Goal: Information Seeking & Learning: Learn about a topic

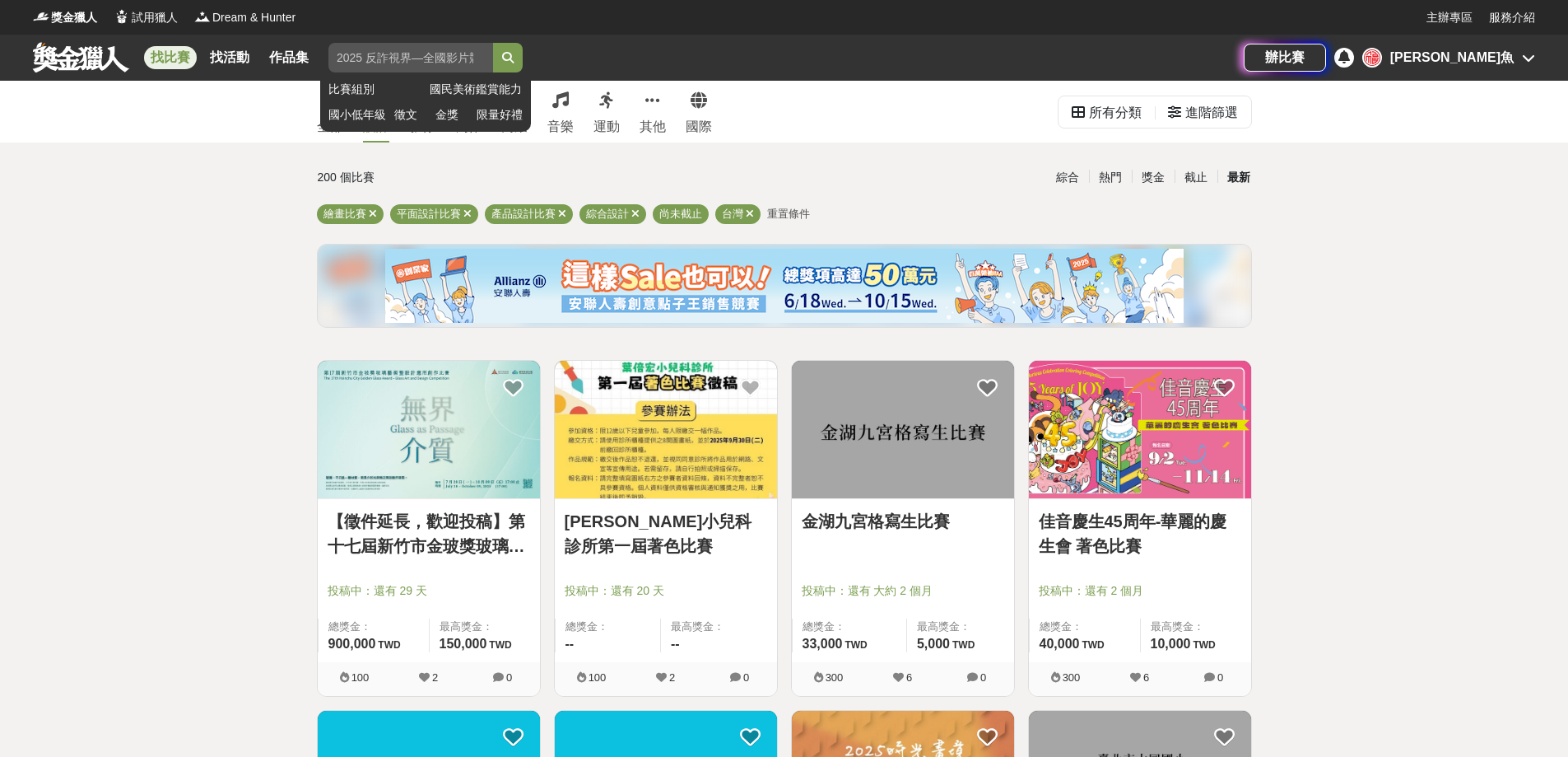
click at [376, 63] on input "search" at bounding box center [410, 57] width 165 height 30
click at [493, 43] on button "submit" at bounding box center [507, 57] width 30 height 30
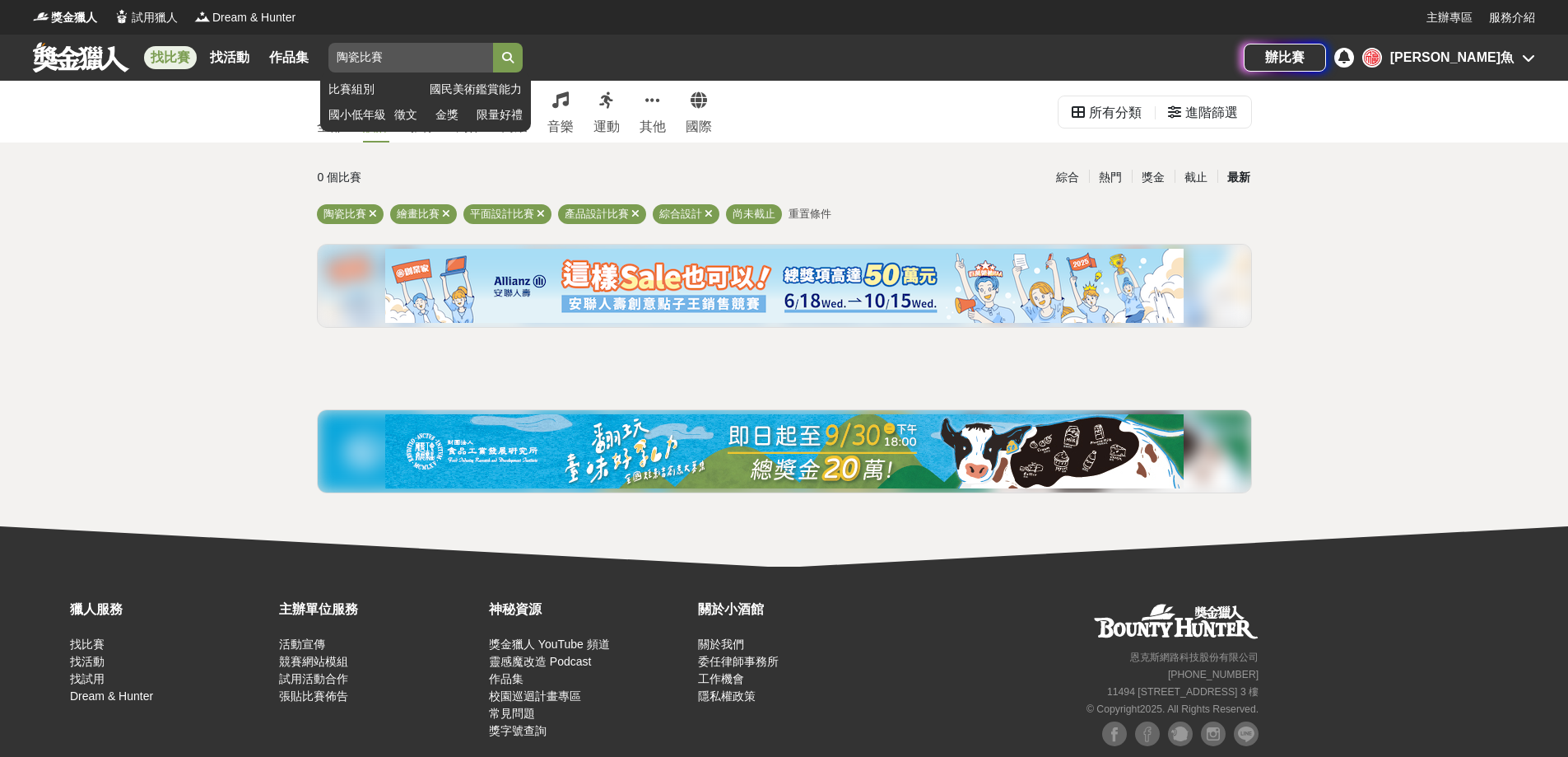
click at [513, 57] on icon "submit" at bounding box center [508, 57] width 12 height 12
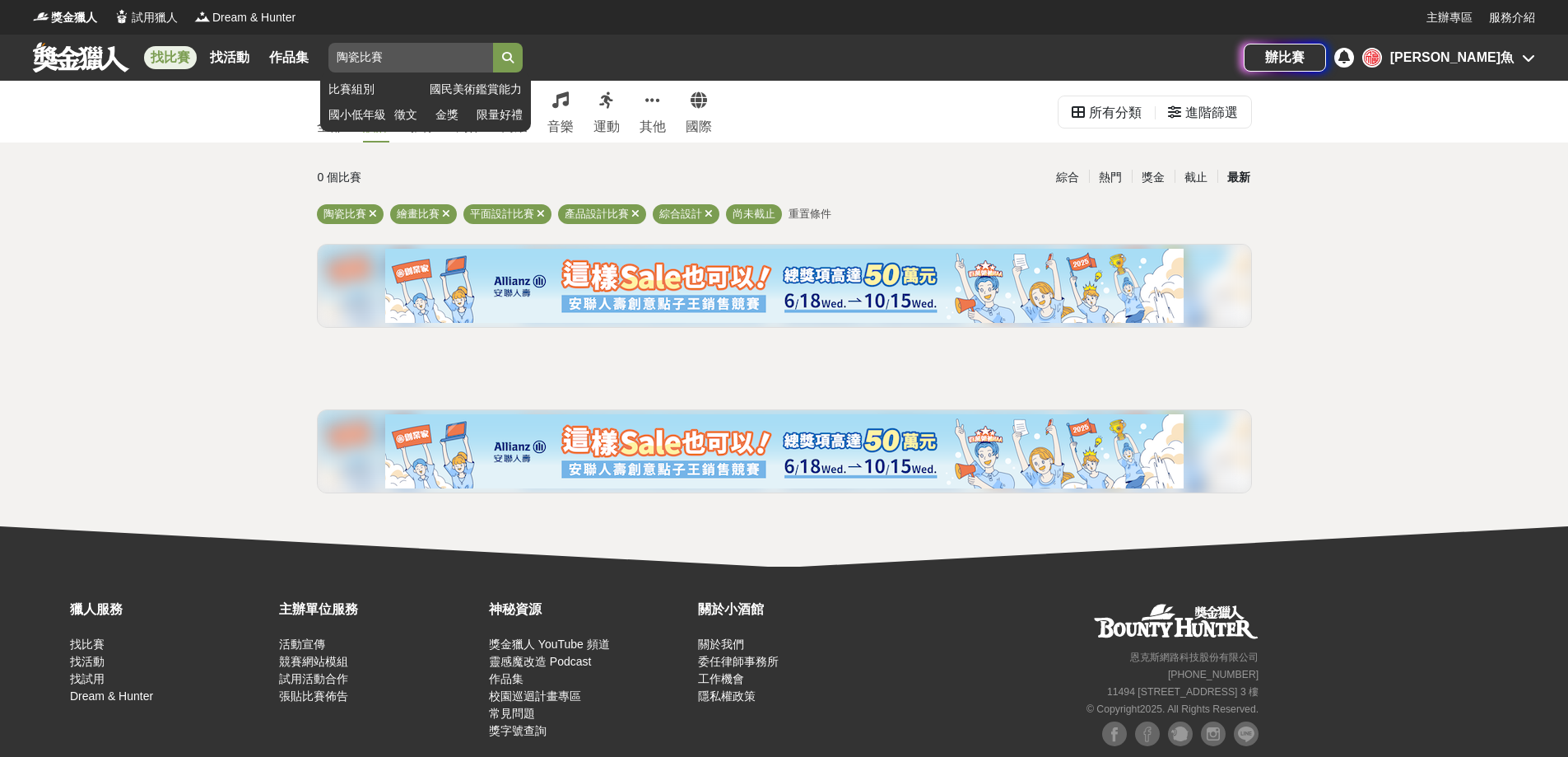
click at [432, 62] on input "陶瓷比賽" at bounding box center [410, 57] width 165 height 30
type input "陶"
click at [493, 43] on button "submit" at bounding box center [507, 57] width 30 height 30
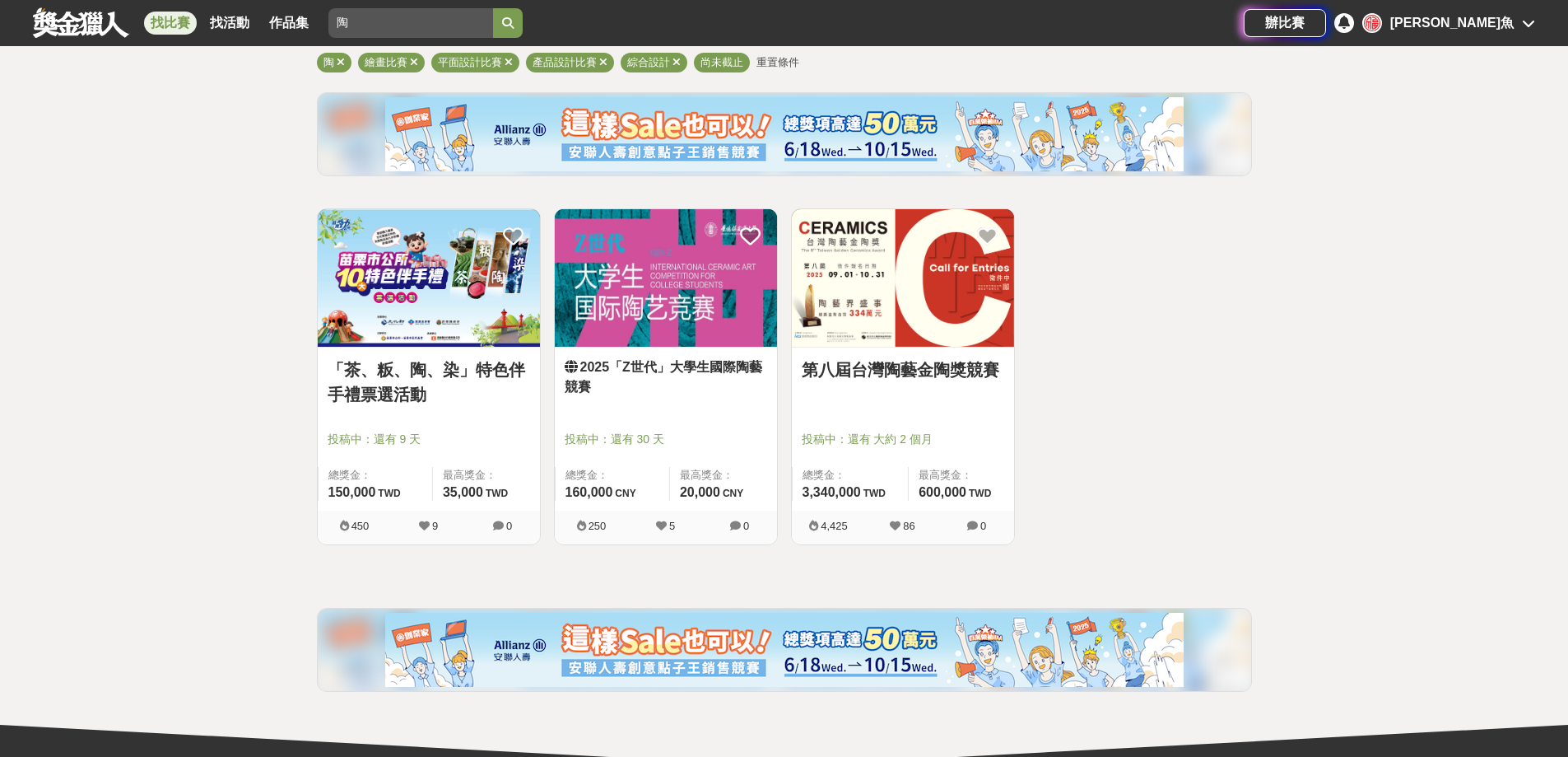
scroll to position [165, 0]
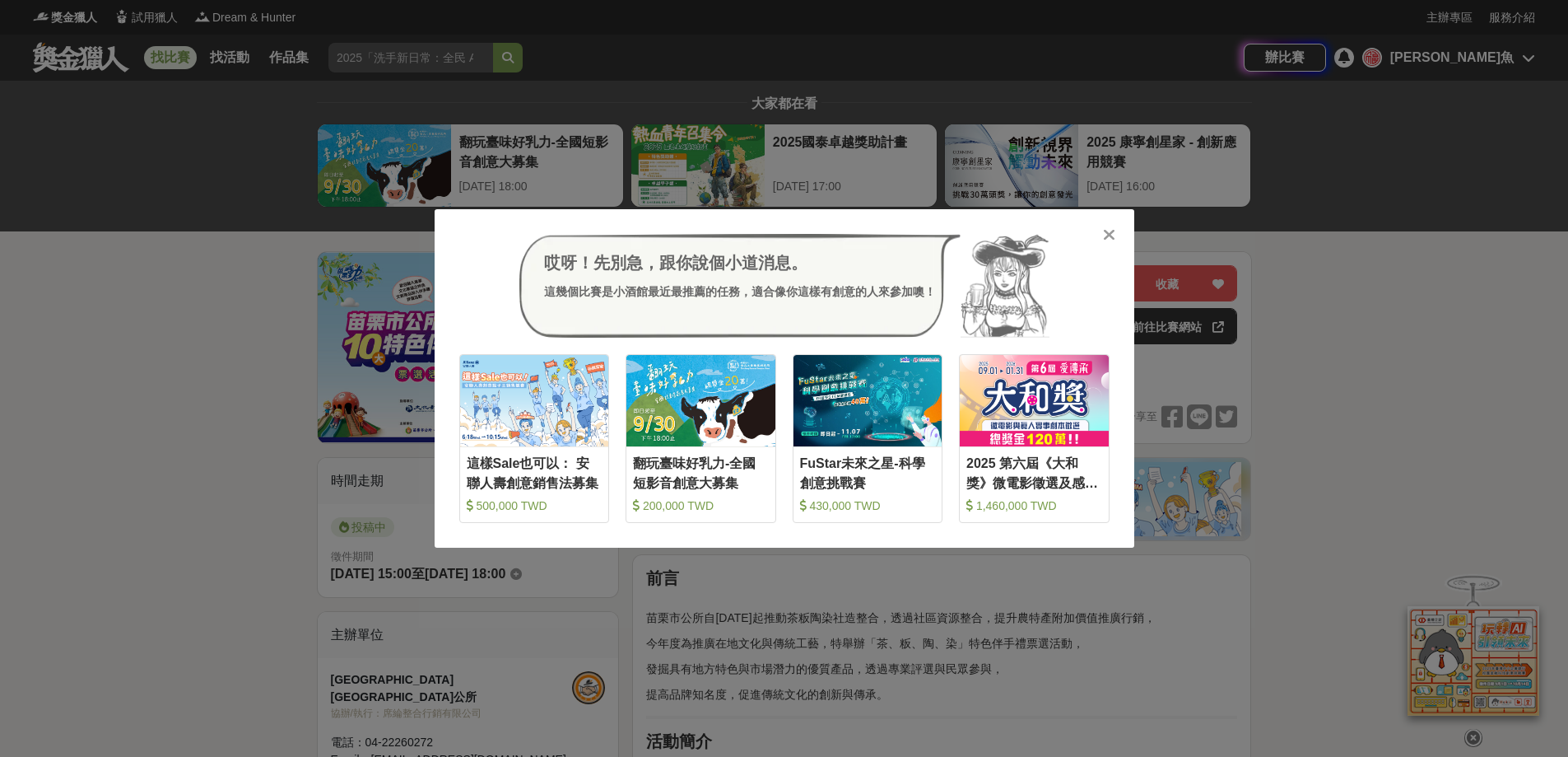
click at [1103, 236] on div at bounding box center [1109, 233] width 16 height 16
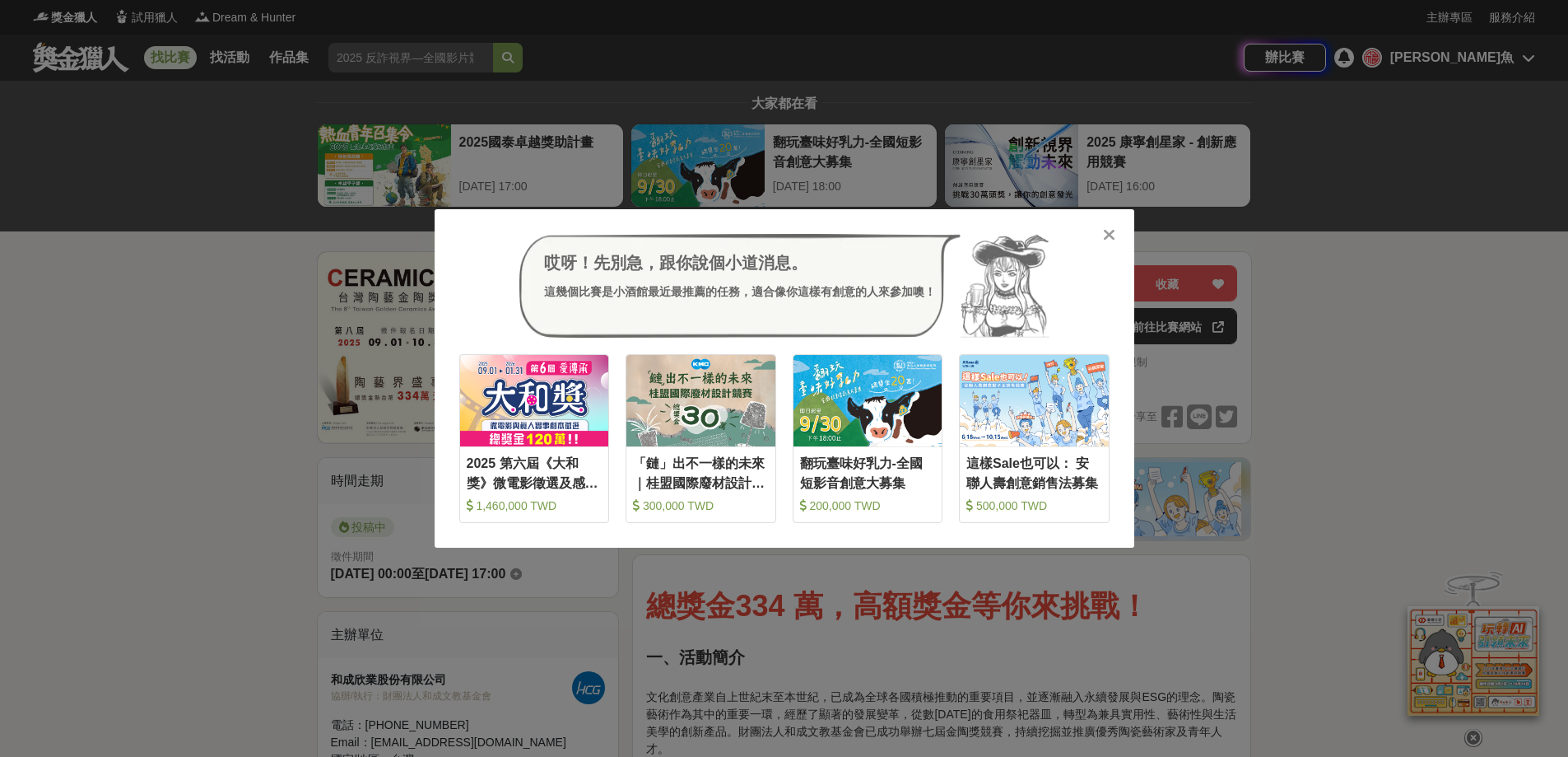
click at [1103, 242] on icon at bounding box center [1109, 234] width 13 height 16
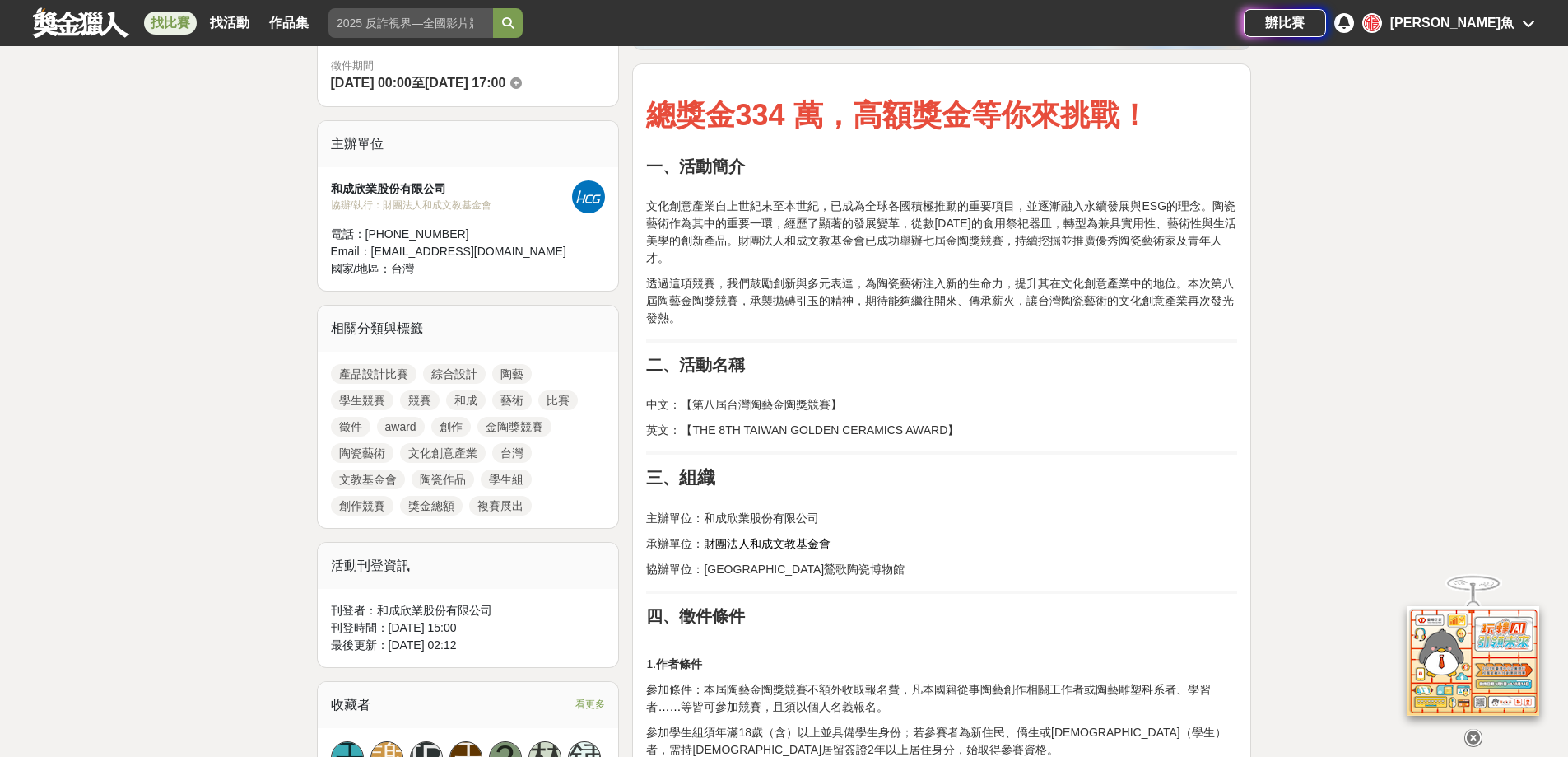
scroll to position [494, 0]
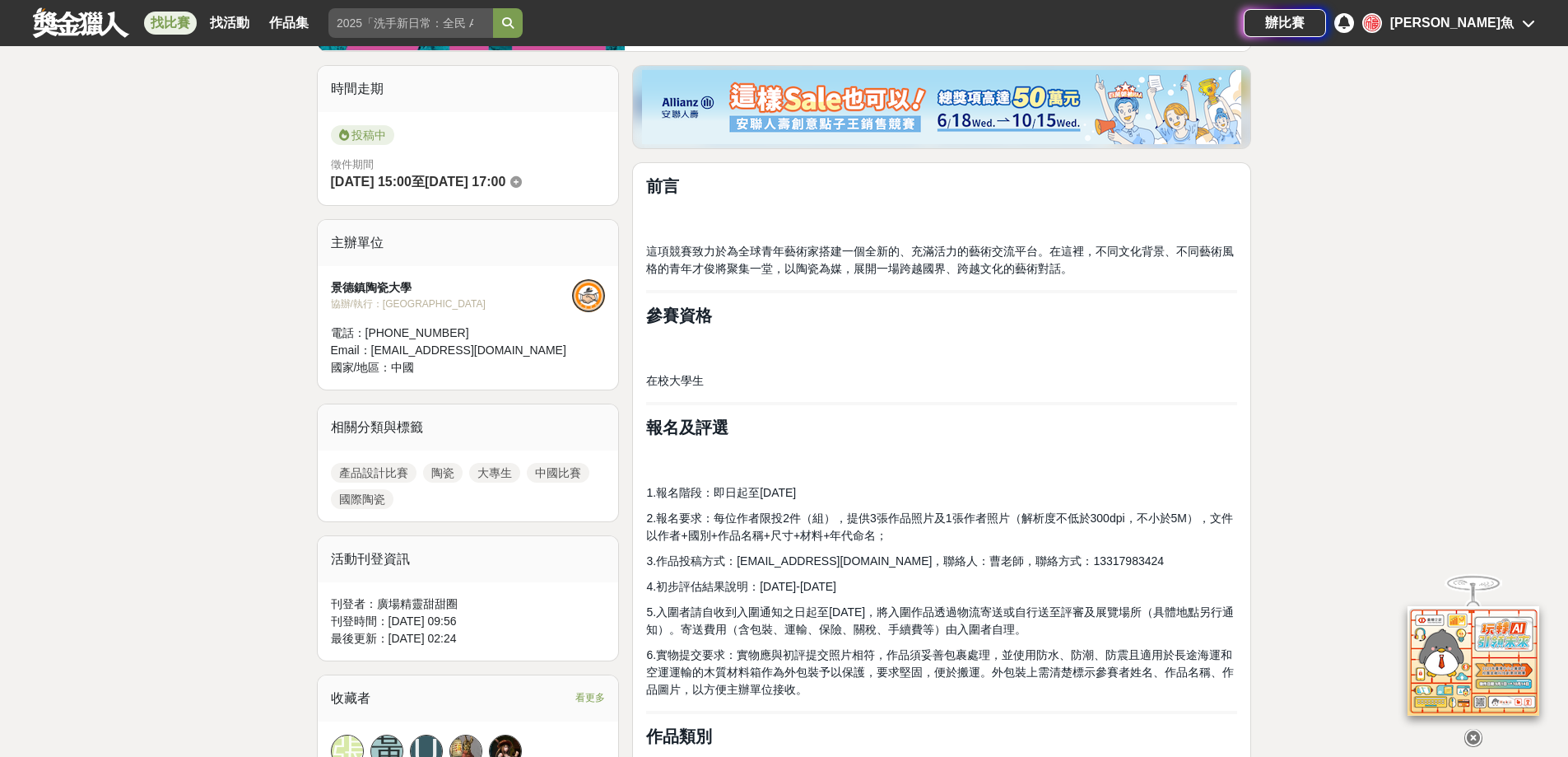
scroll to position [165, 0]
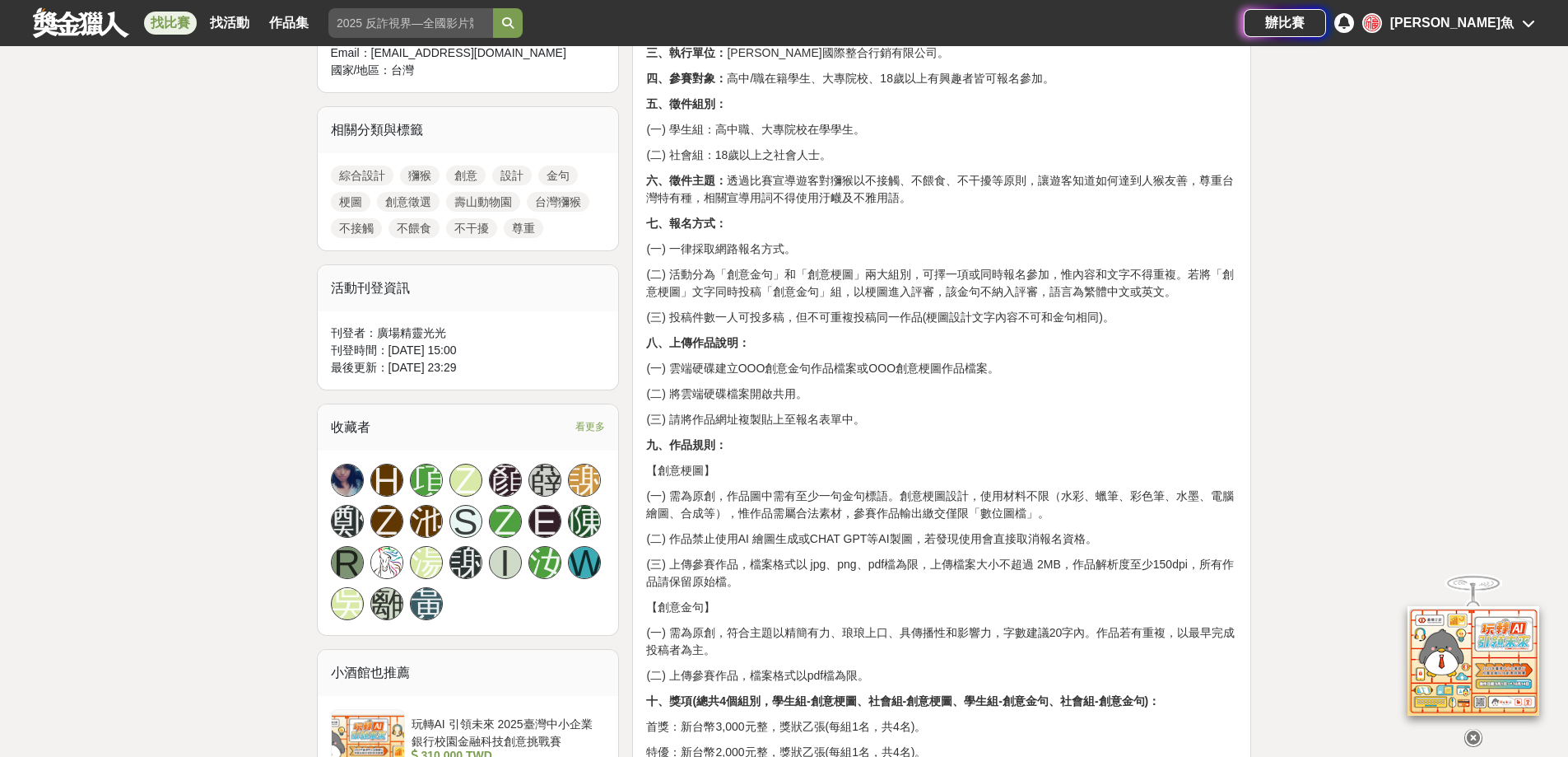
scroll to position [988, 0]
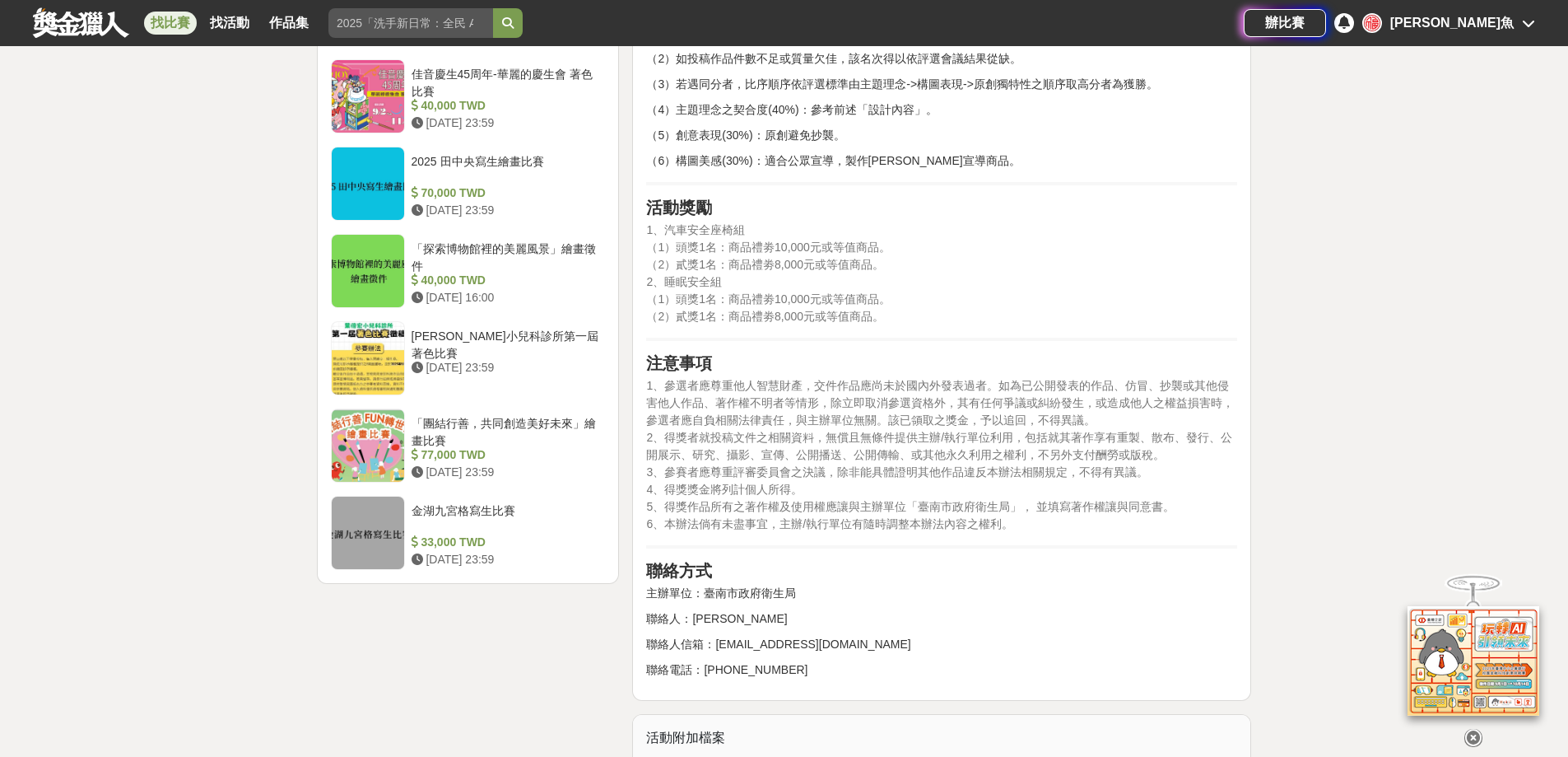
scroll to position [1893, 0]
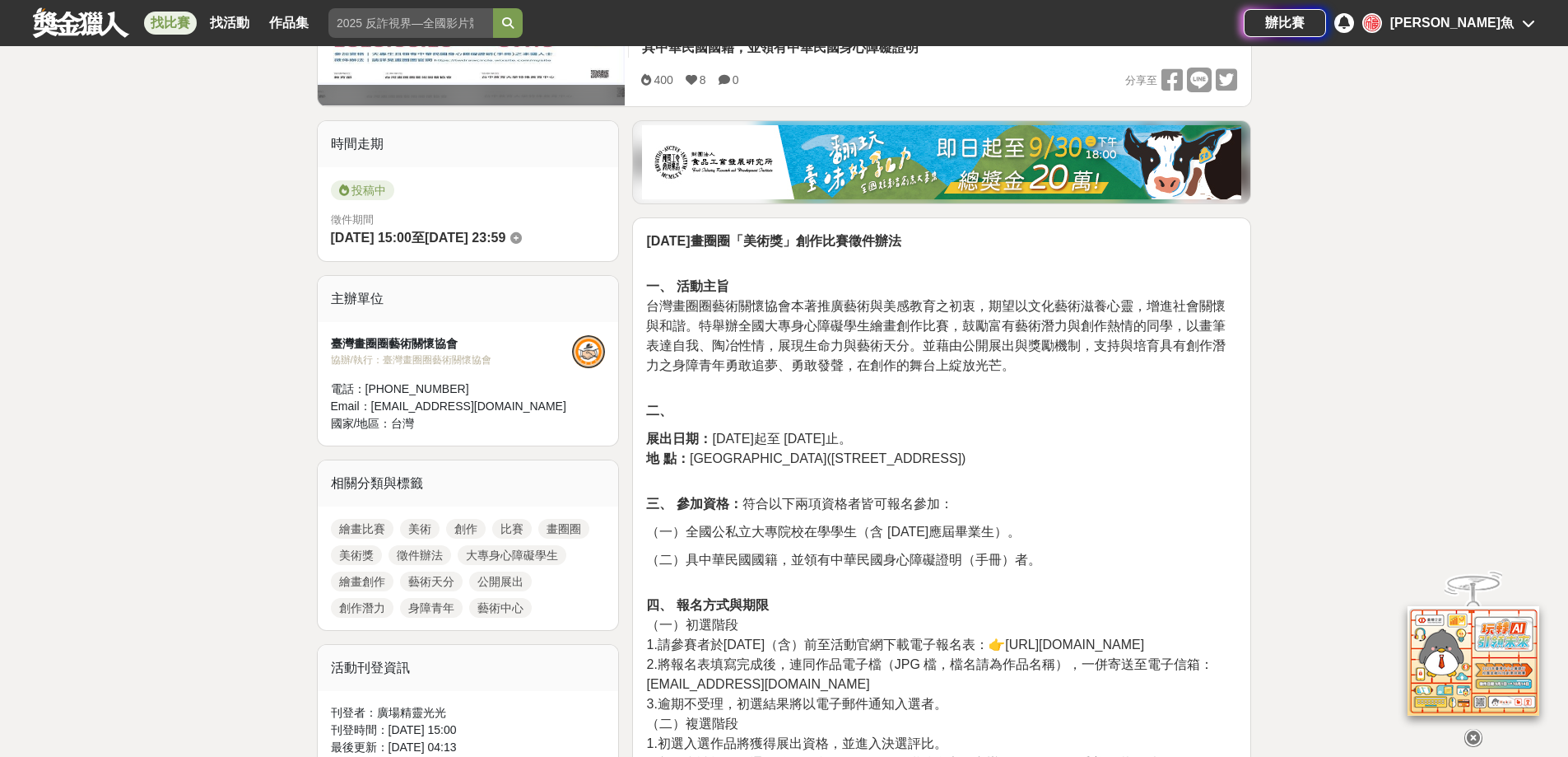
scroll to position [494, 0]
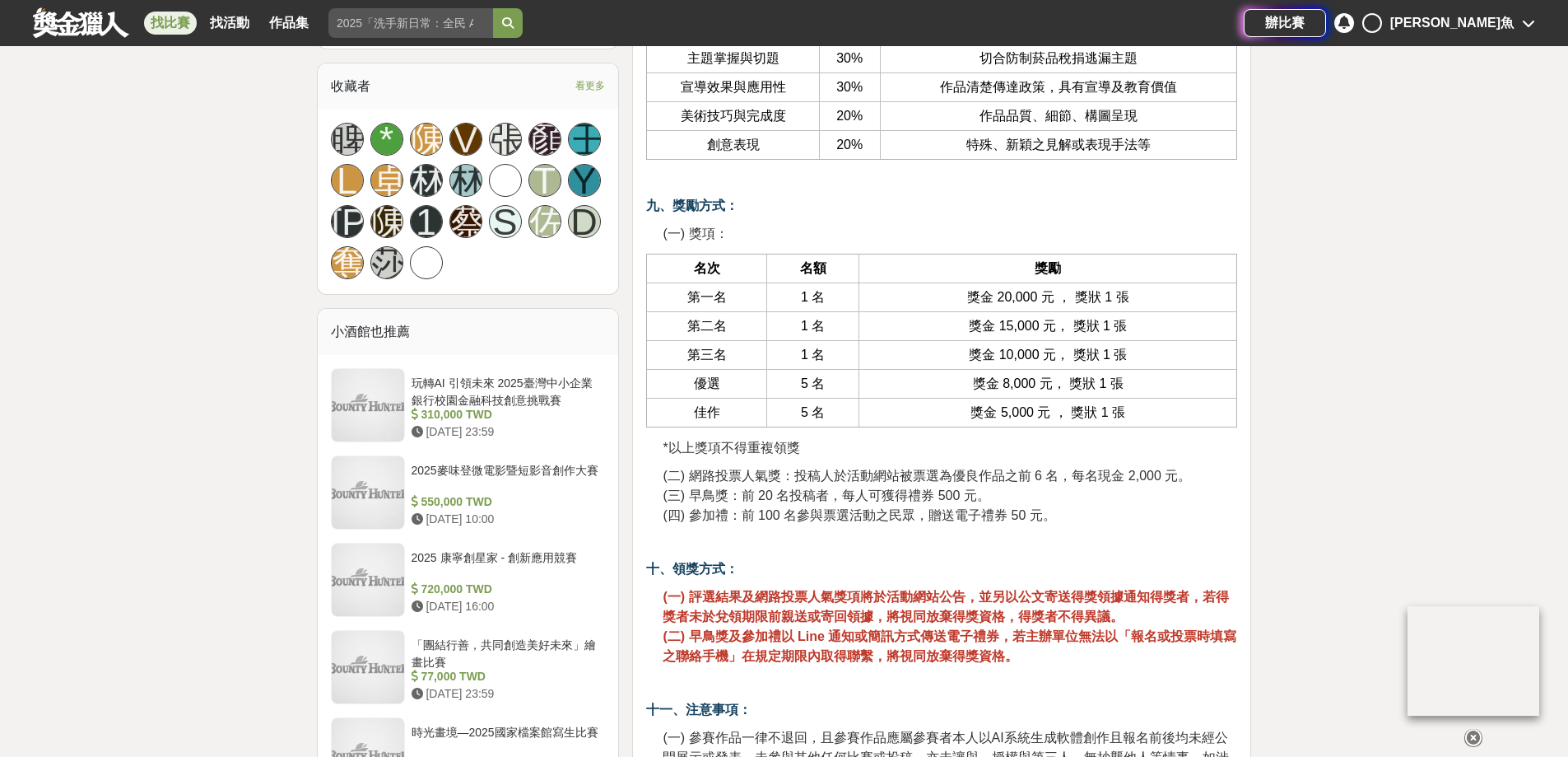
scroll to position [1729, 0]
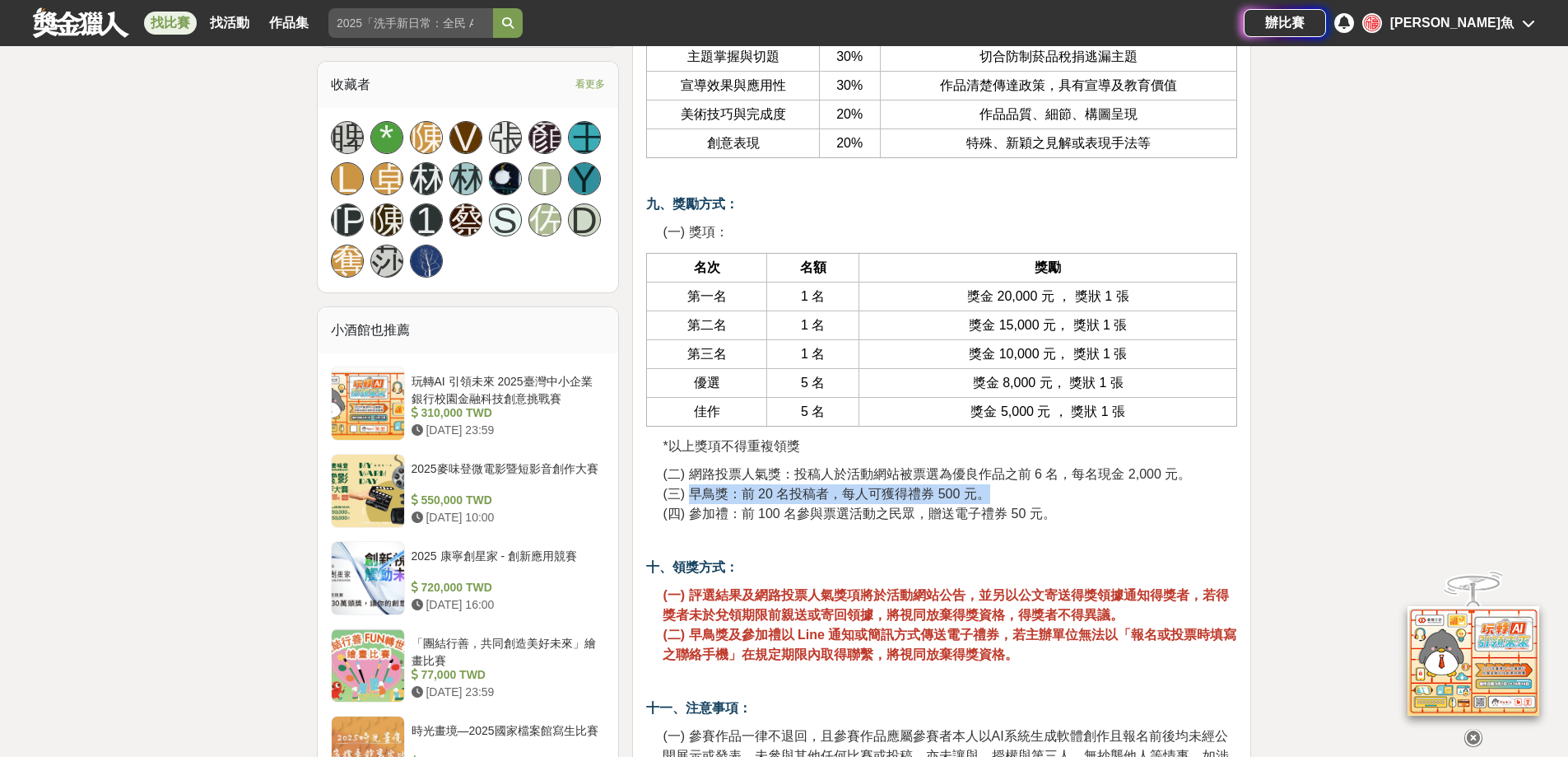
drag, startPoint x: 688, startPoint y: 494, endPoint x: 981, endPoint y: 500, distance: 293.1
click at [981, 500] on span "(三) 早鳥獎：前 20 名投稿者，每人可獲得禮券 500 元。" at bounding box center [826, 493] width 327 height 14
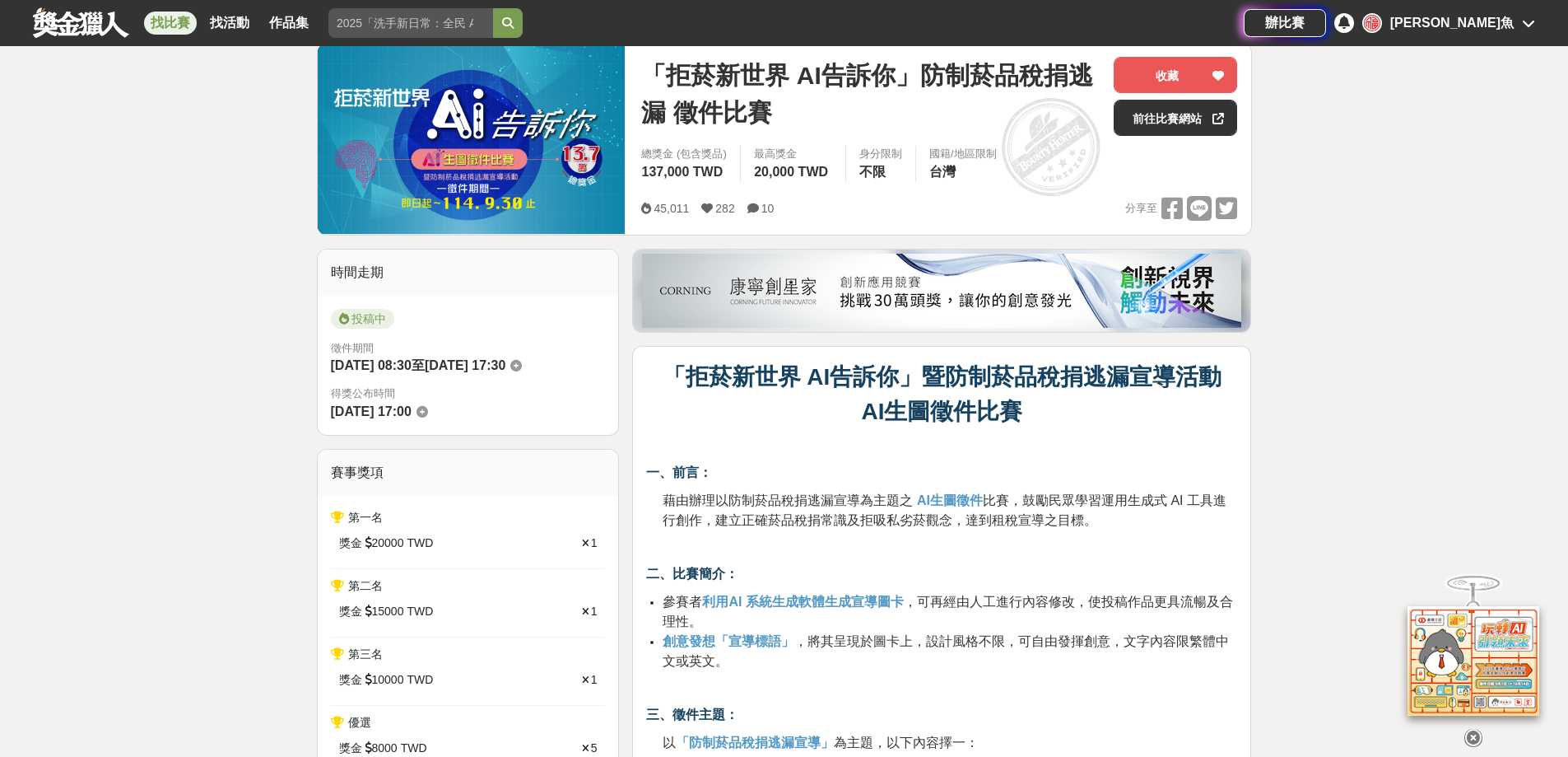
scroll to position [165, 0]
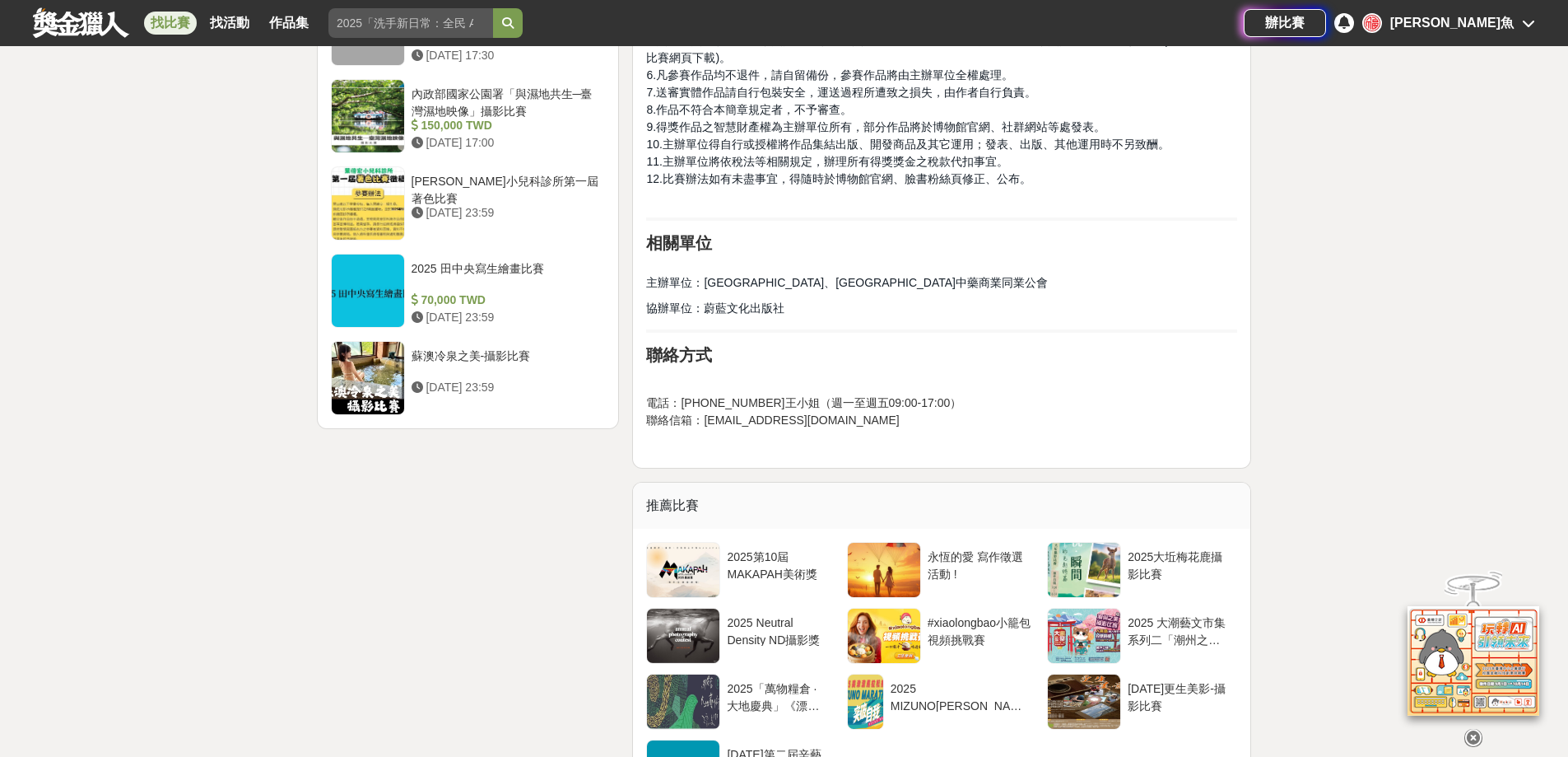
scroll to position [2141, 0]
